Goal: Information Seeking & Learning: Learn about a topic

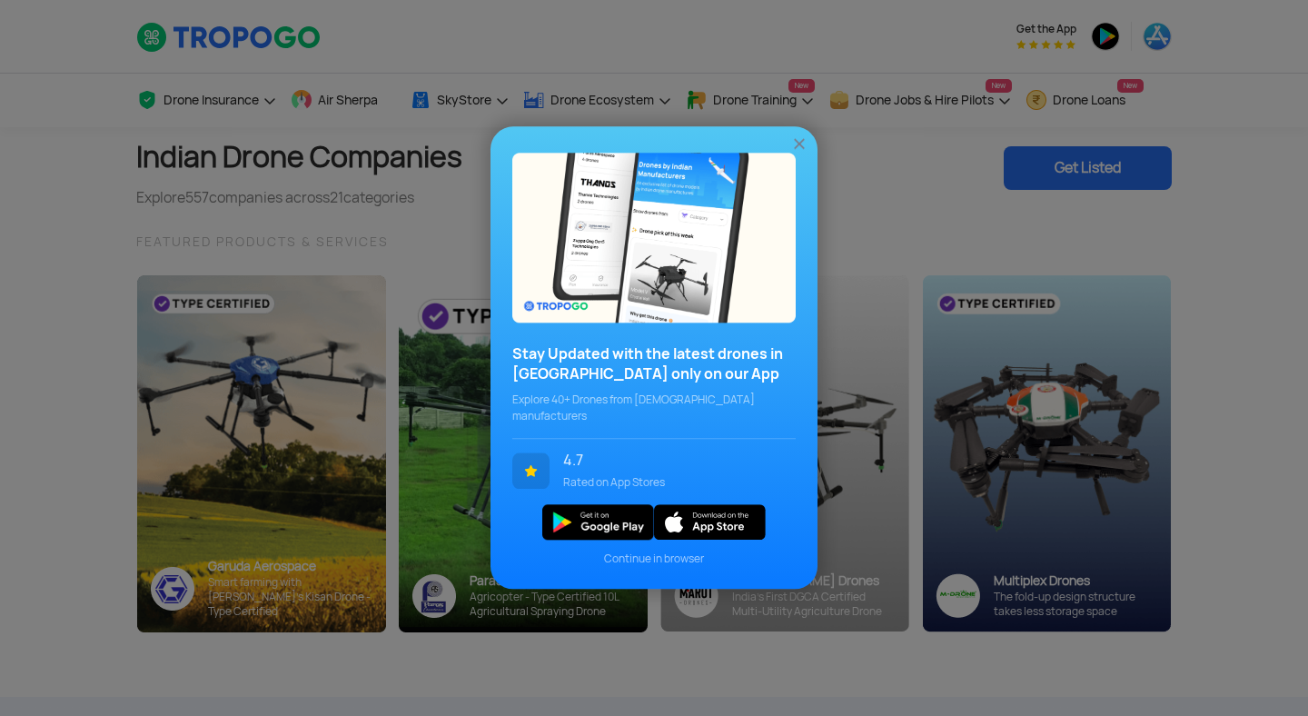
click at [802, 150] on img at bounding box center [799, 144] width 18 height 18
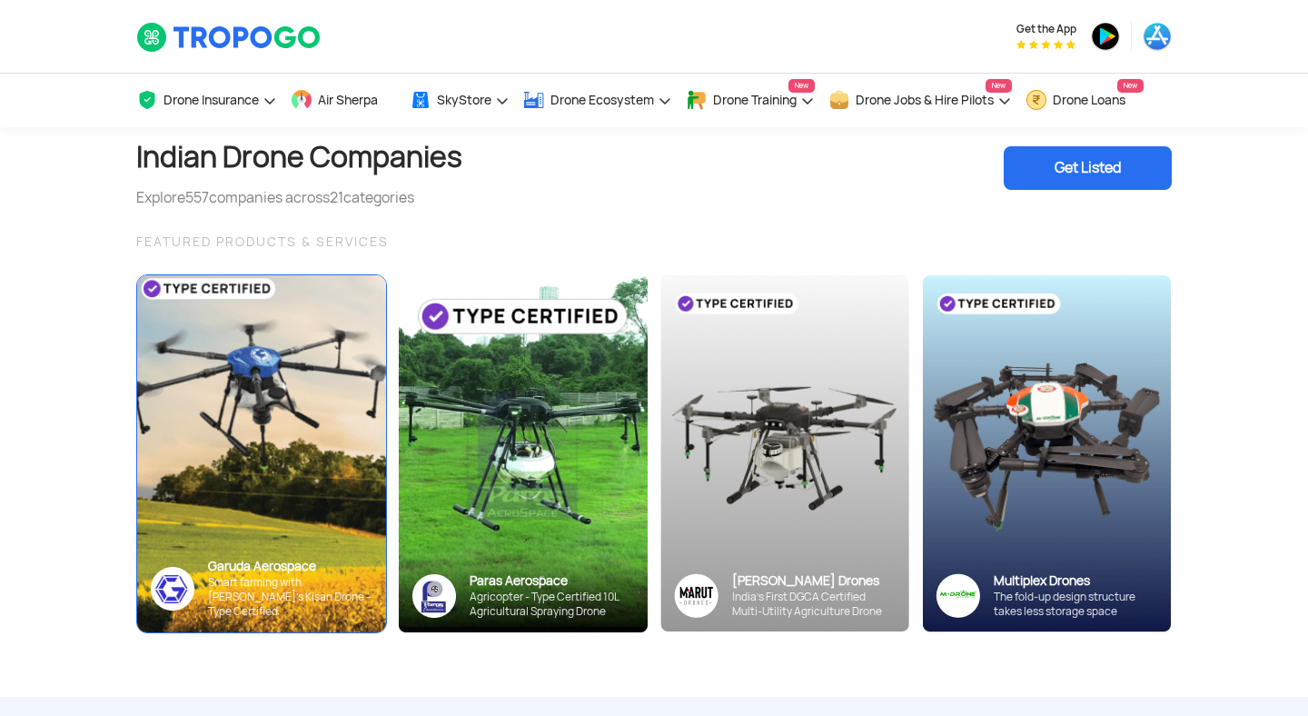
click at [265, 407] on img at bounding box center [260, 453] width 273 height 392
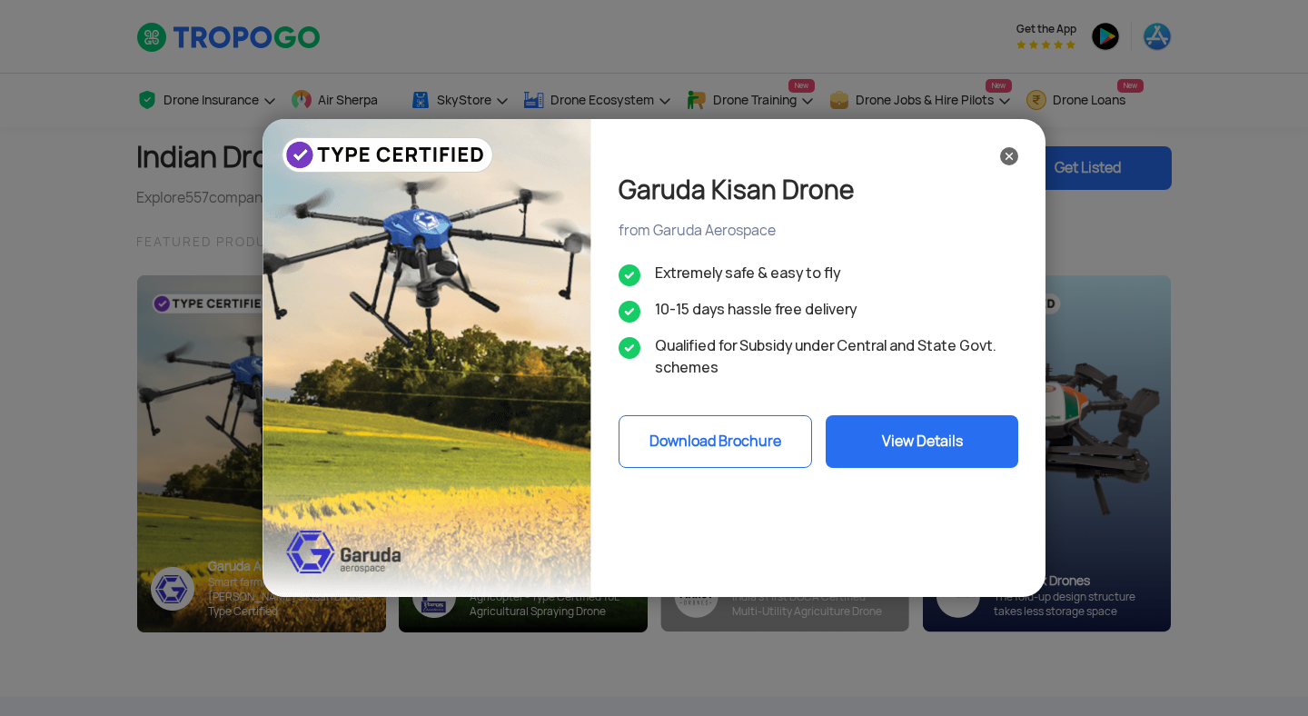
click at [948, 433] on button "View Details" at bounding box center [921, 441] width 193 height 53
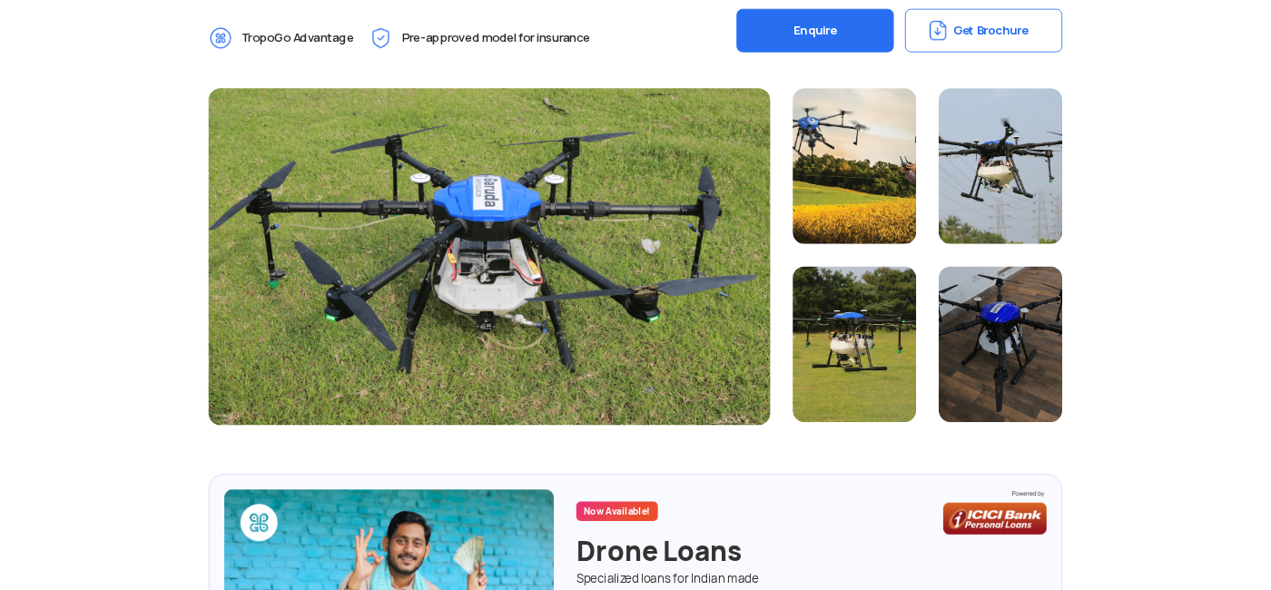
scroll to position [469, 0]
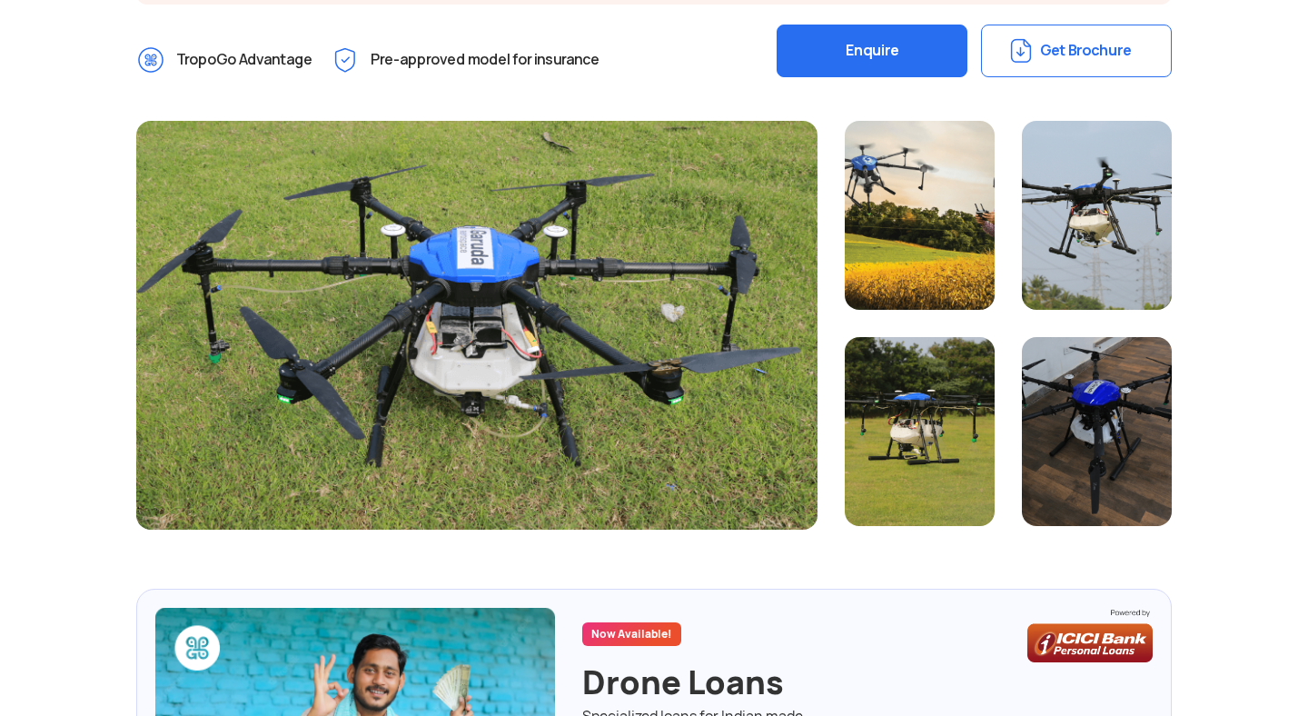
click at [444, 282] on div at bounding box center [476, 325] width 681 height 409
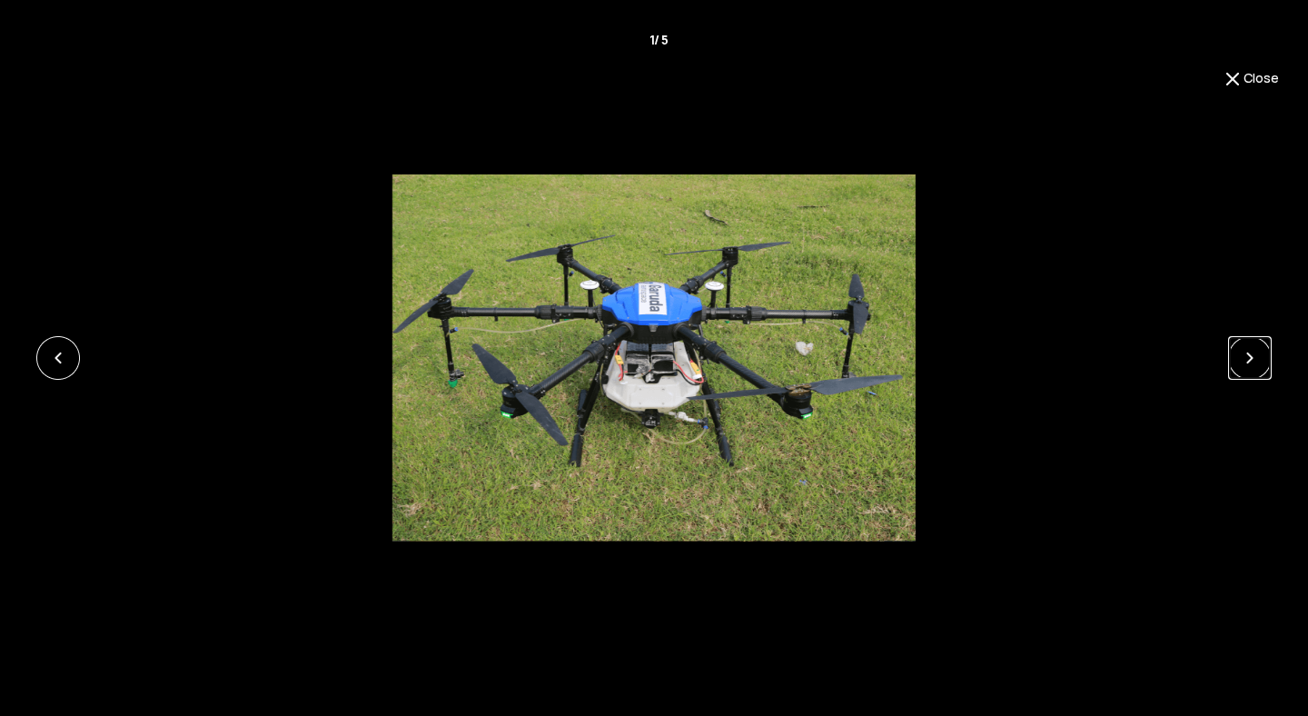
click at [1239, 362] on link at bounding box center [1250, 358] width 44 height 44
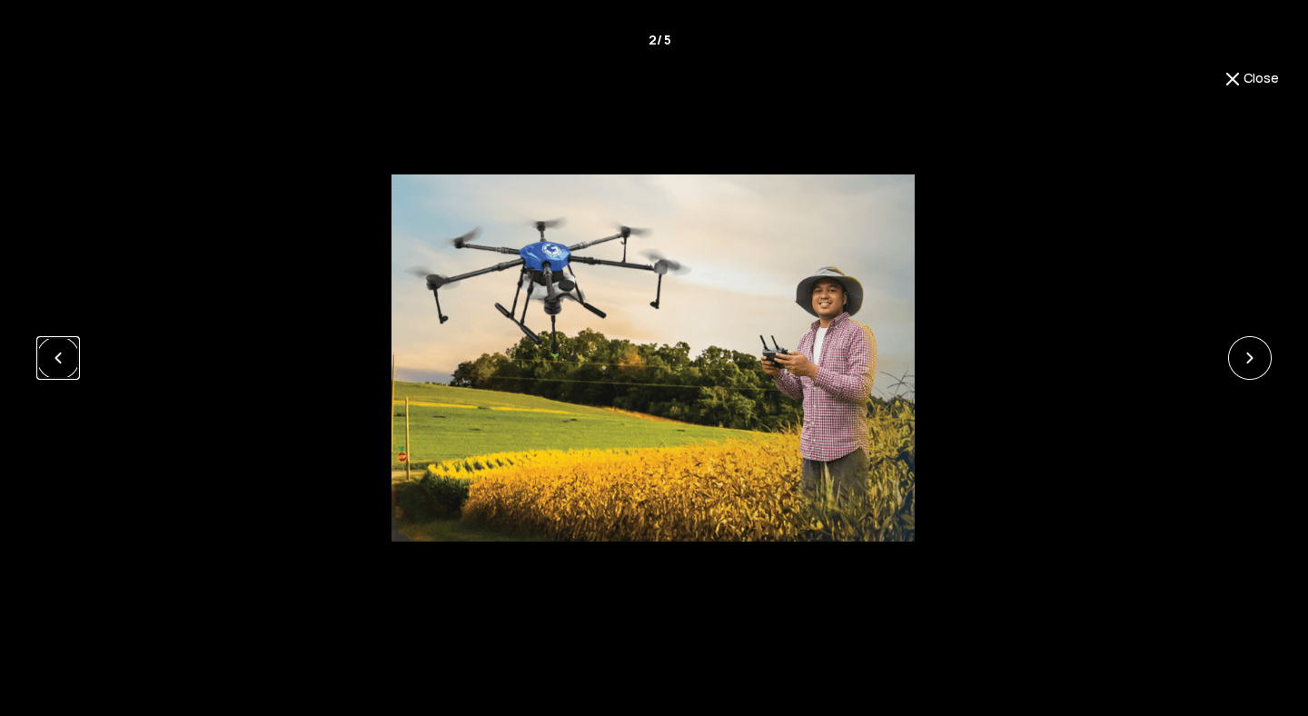
click at [51, 362] on link at bounding box center [58, 358] width 44 height 44
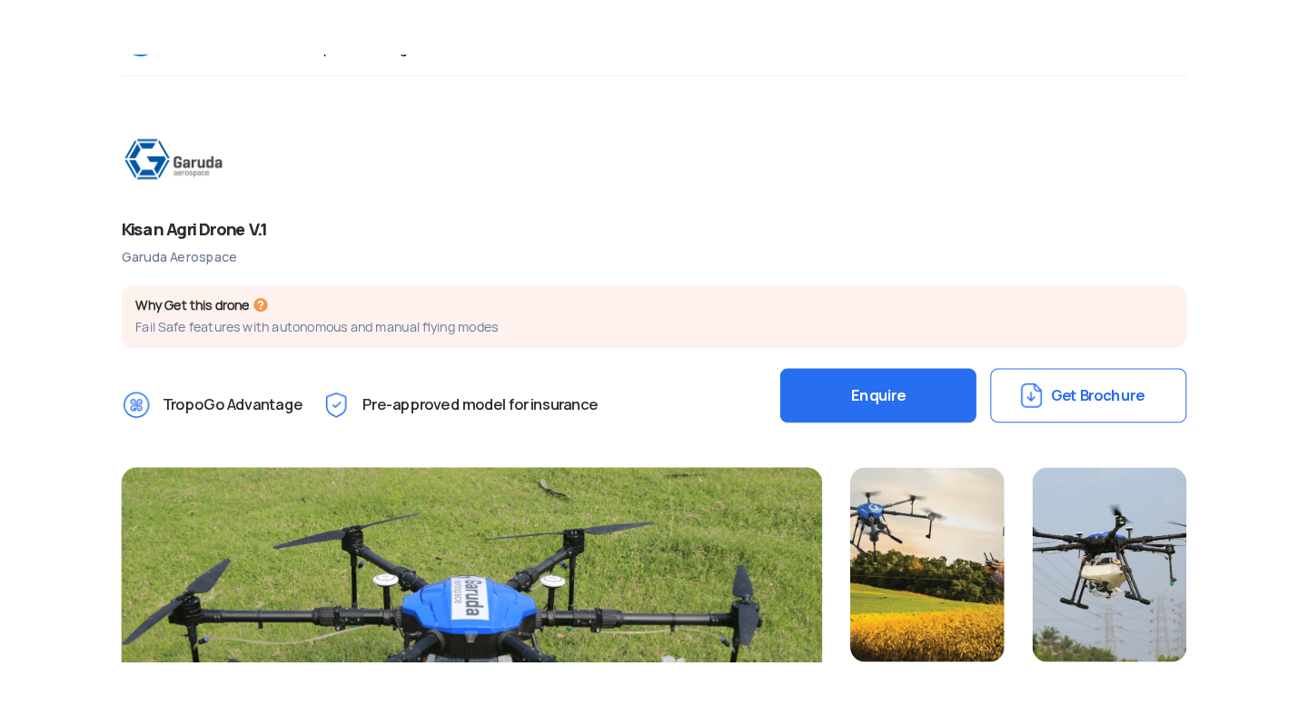
scroll to position [133, 0]
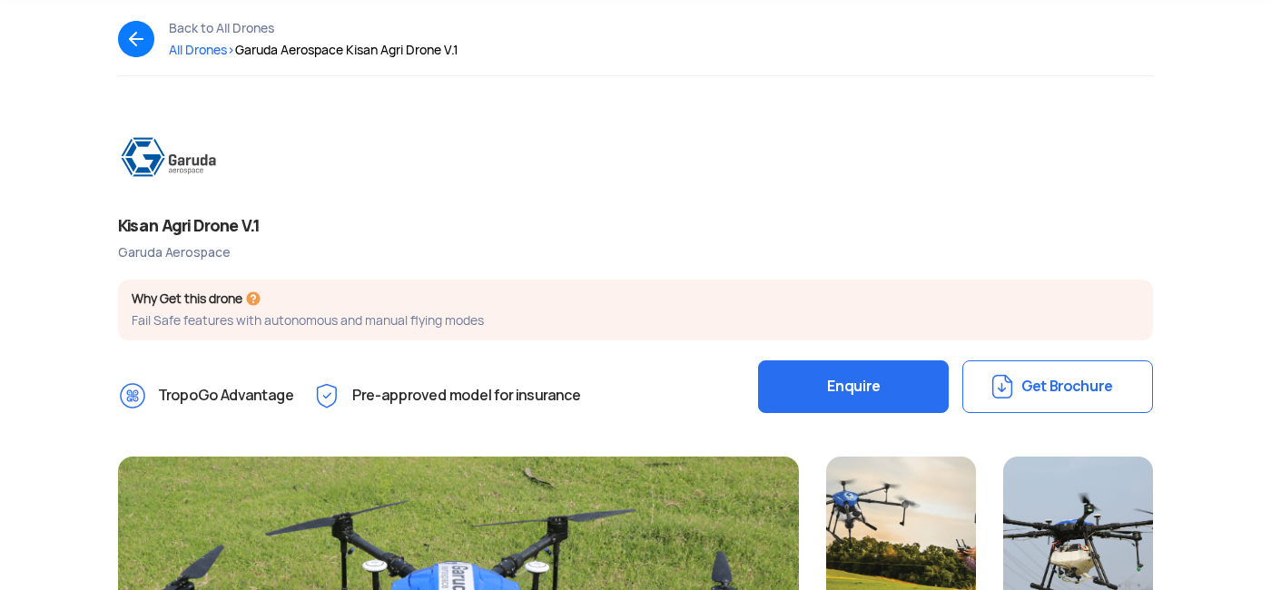
click at [161, 227] on div "Kisan Agri Drone V.1" at bounding box center [635, 225] width 1035 height 23
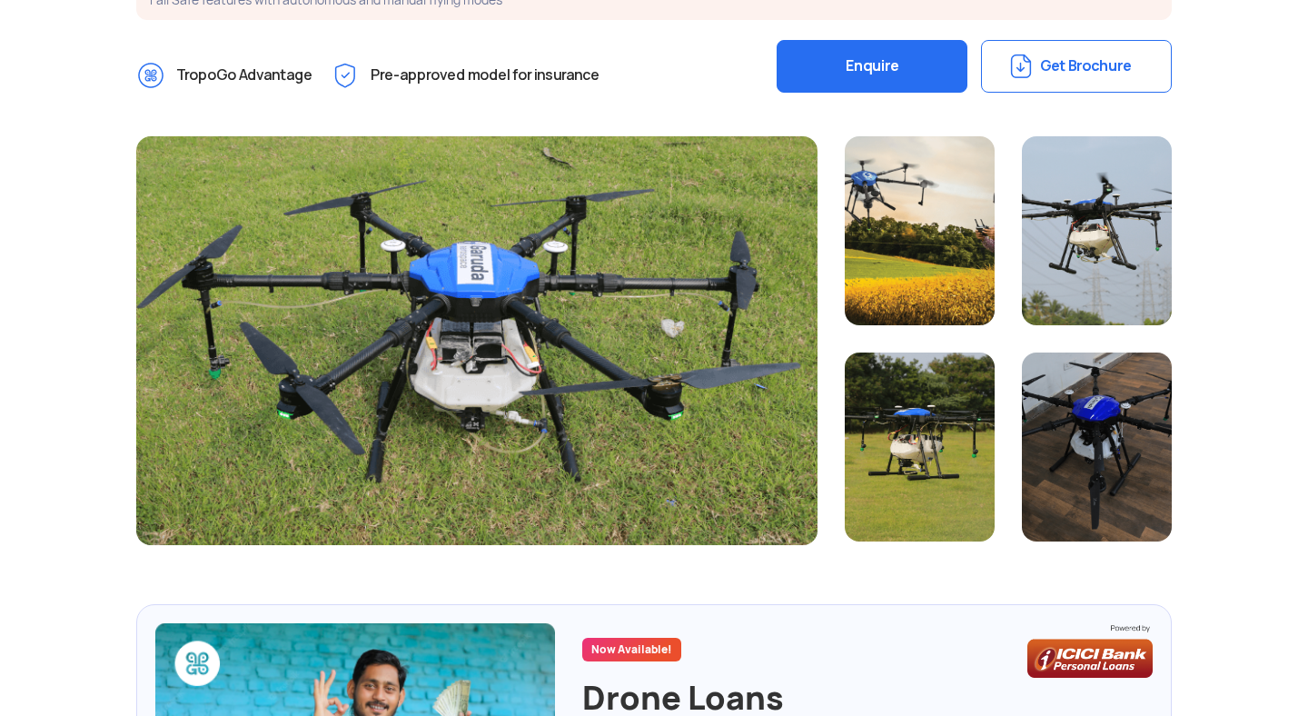
scroll to position [524, 0]
